Goal: Task Accomplishment & Management: Manage account settings

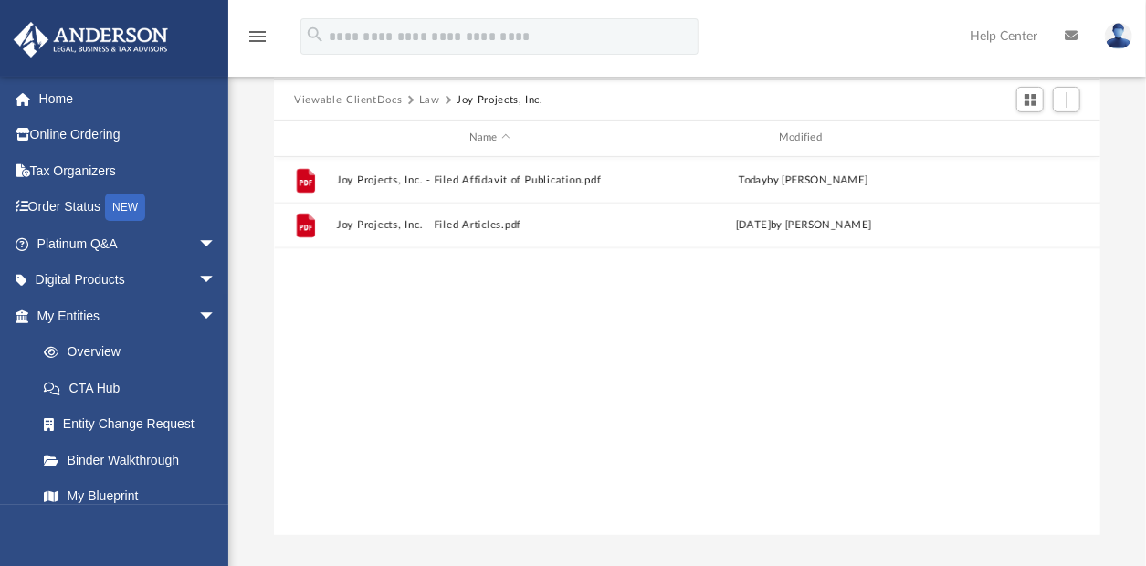
scroll to position [400, 811]
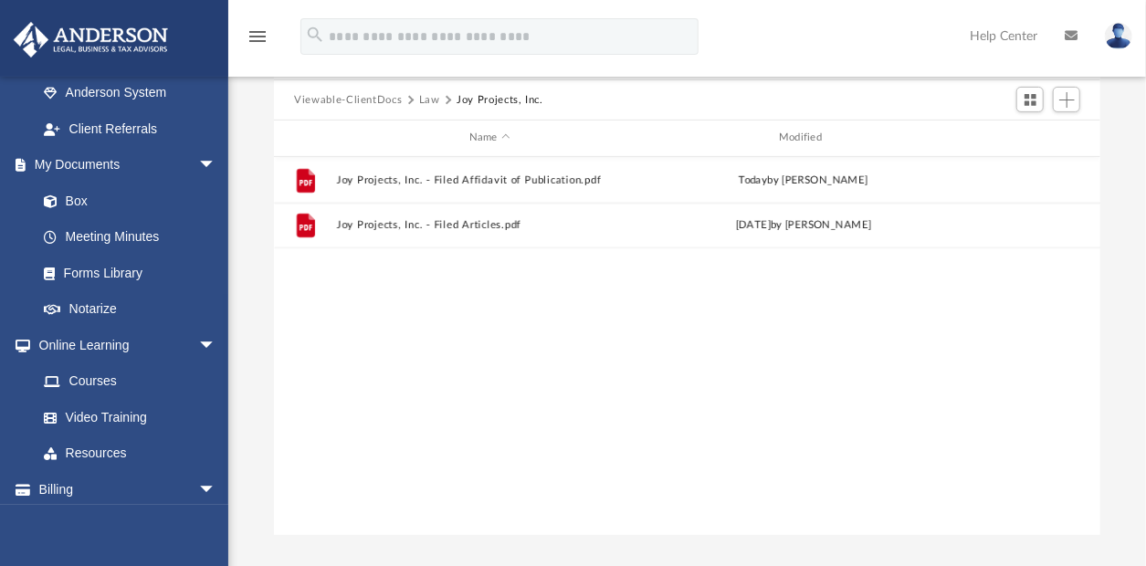
click at [327, 99] on button "Viewable-ClientDocs" at bounding box center [348, 100] width 108 height 16
click at [327, 93] on button "Viewable-ClientDocs" at bounding box center [348, 100] width 108 height 16
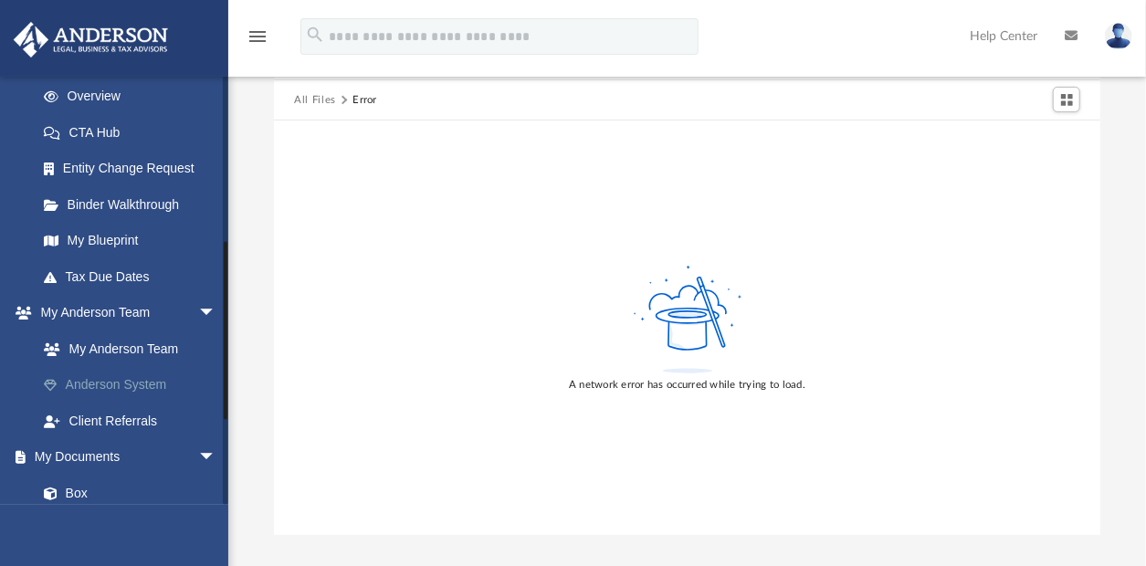
scroll to position [407, 0]
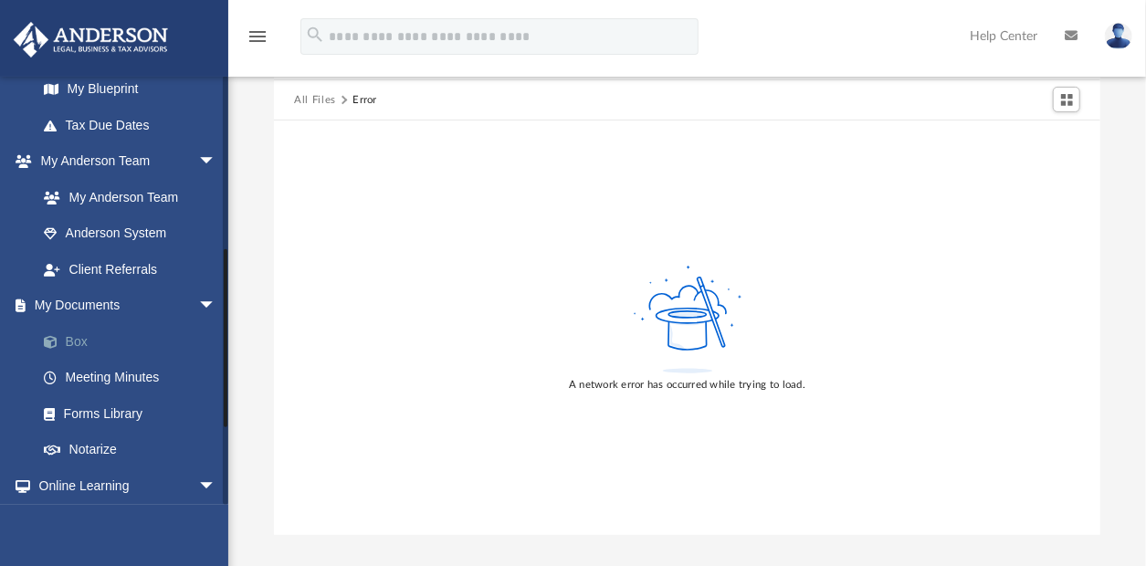
click at [79, 330] on link "Box" at bounding box center [135, 341] width 218 height 37
click at [84, 338] on link "Box" at bounding box center [135, 341] width 218 height 37
click at [316, 95] on button "All Files" at bounding box center [315, 100] width 42 height 16
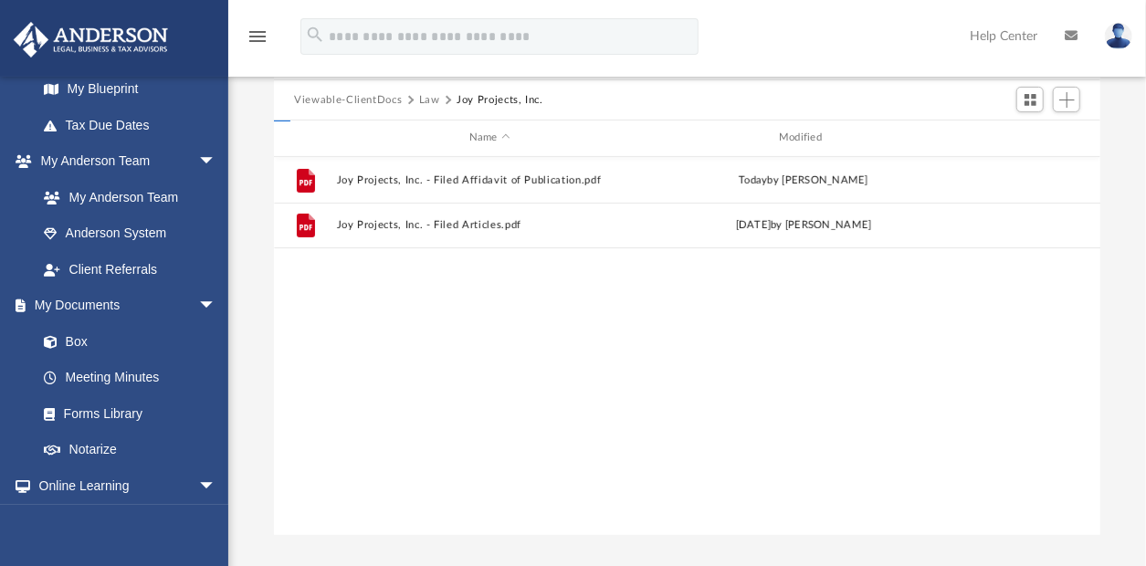
scroll to position [400, 811]
click at [329, 93] on button "Viewable-ClientDocs" at bounding box center [348, 100] width 108 height 16
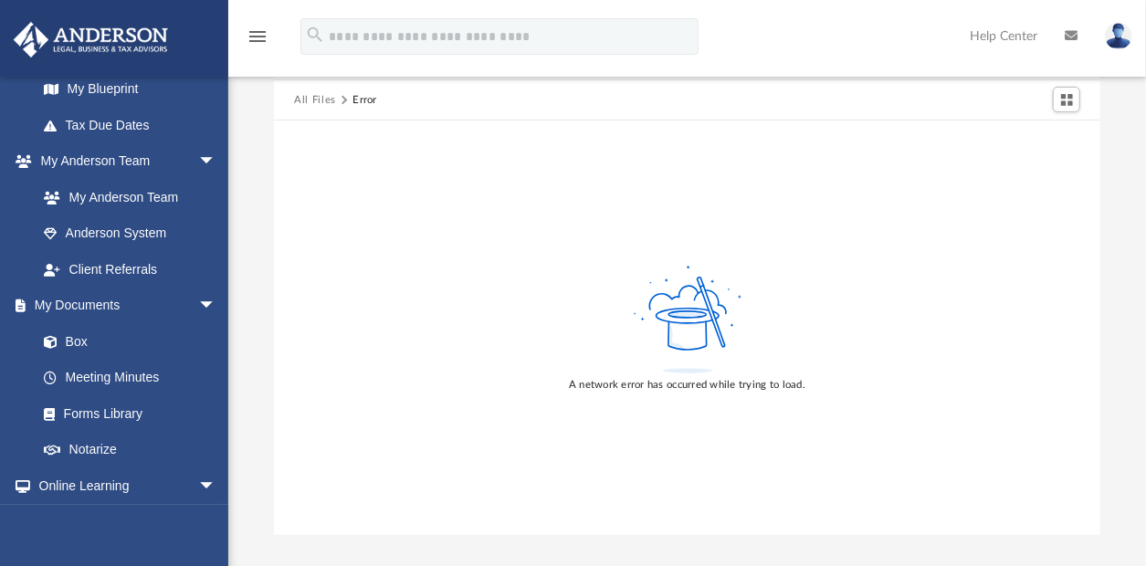
click at [330, 96] on button "All Files" at bounding box center [315, 100] width 42 height 16
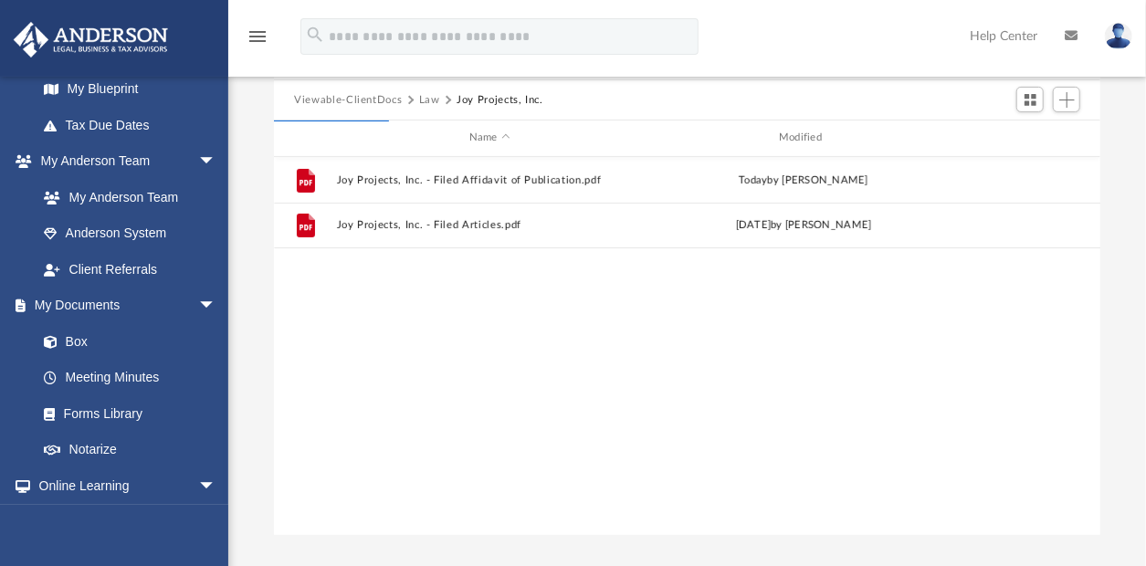
click at [1124, 24] on img at bounding box center [1118, 36] width 27 height 26
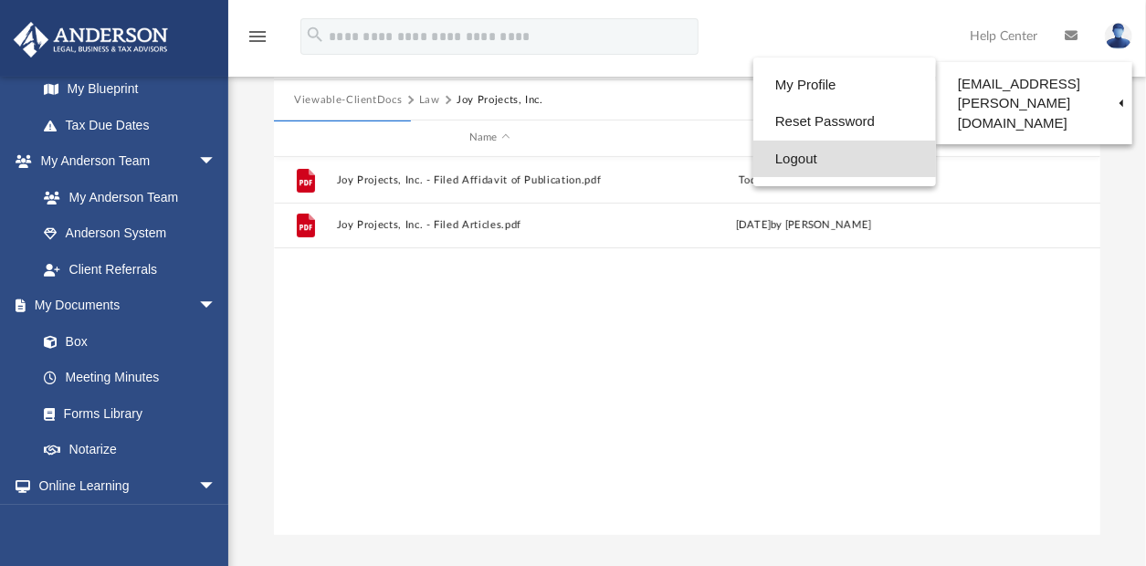
click at [800, 157] on link "Logout" at bounding box center [844, 159] width 183 height 37
